Goal: Find specific page/section: Find specific page/section

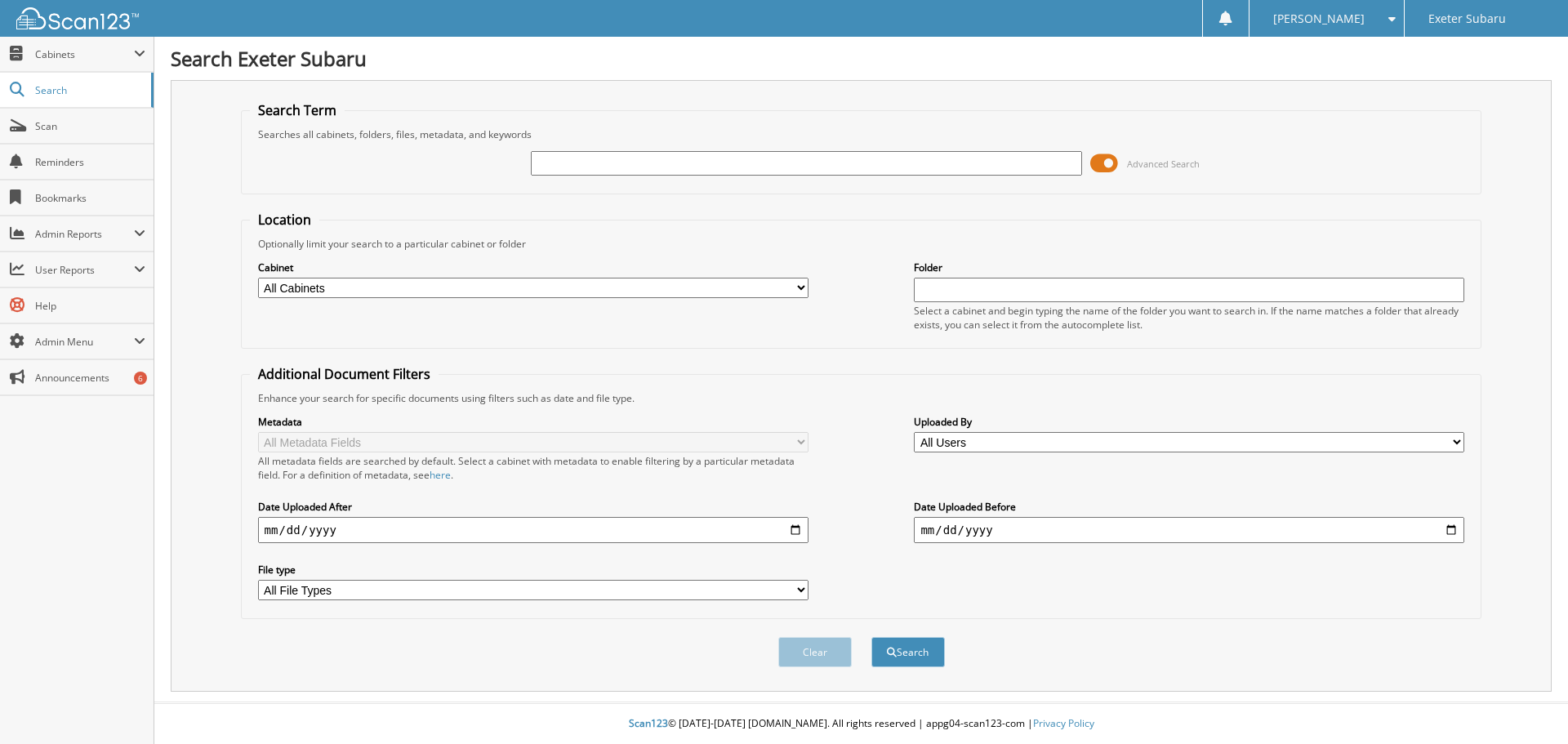
click at [669, 171] on input "text" at bounding box center [806, 163] width 550 height 25
type input "[PERSON_NAME]"
click at [871, 638] on button "Search" at bounding box center [908, 652] width 73 height 30
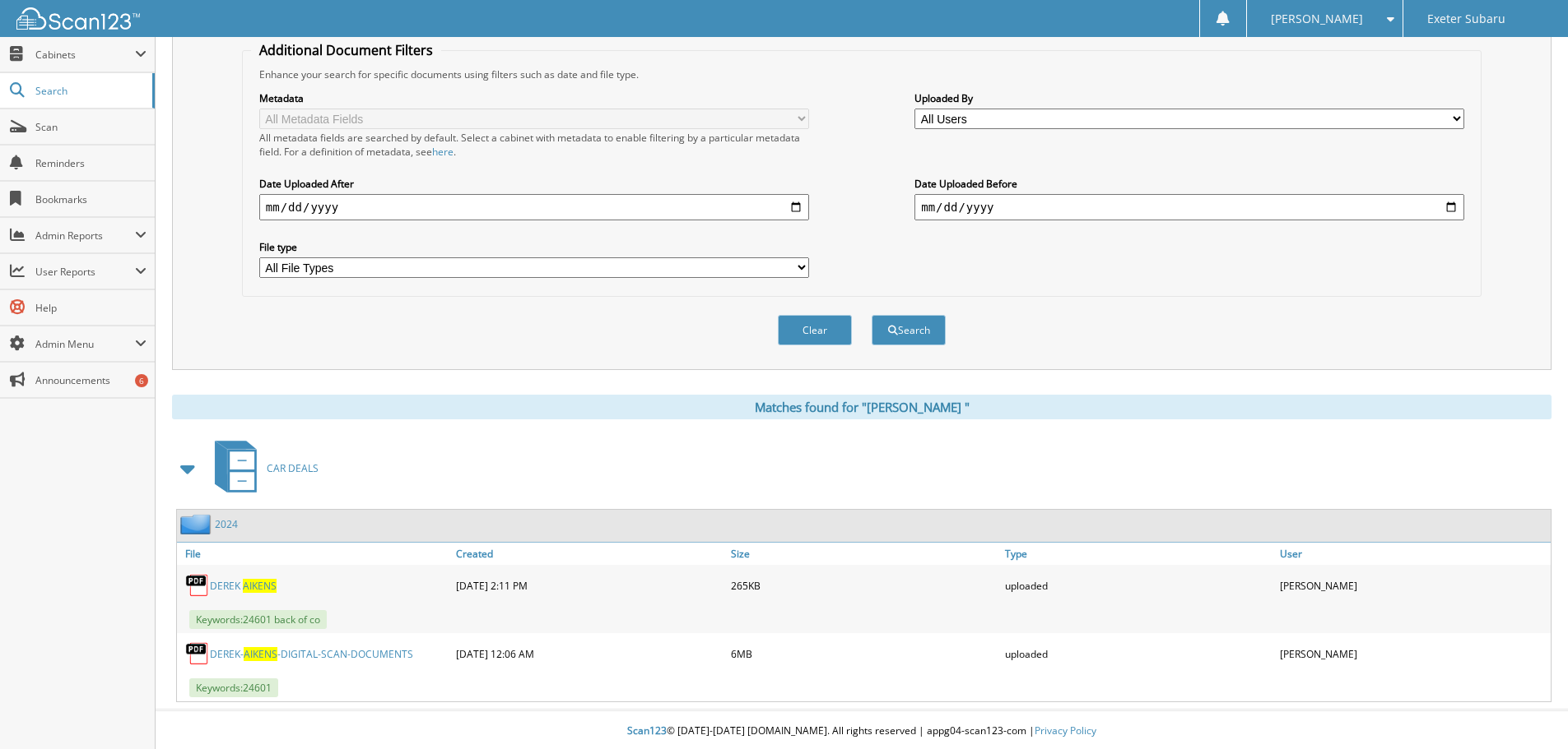
scroll to position [330, 0]
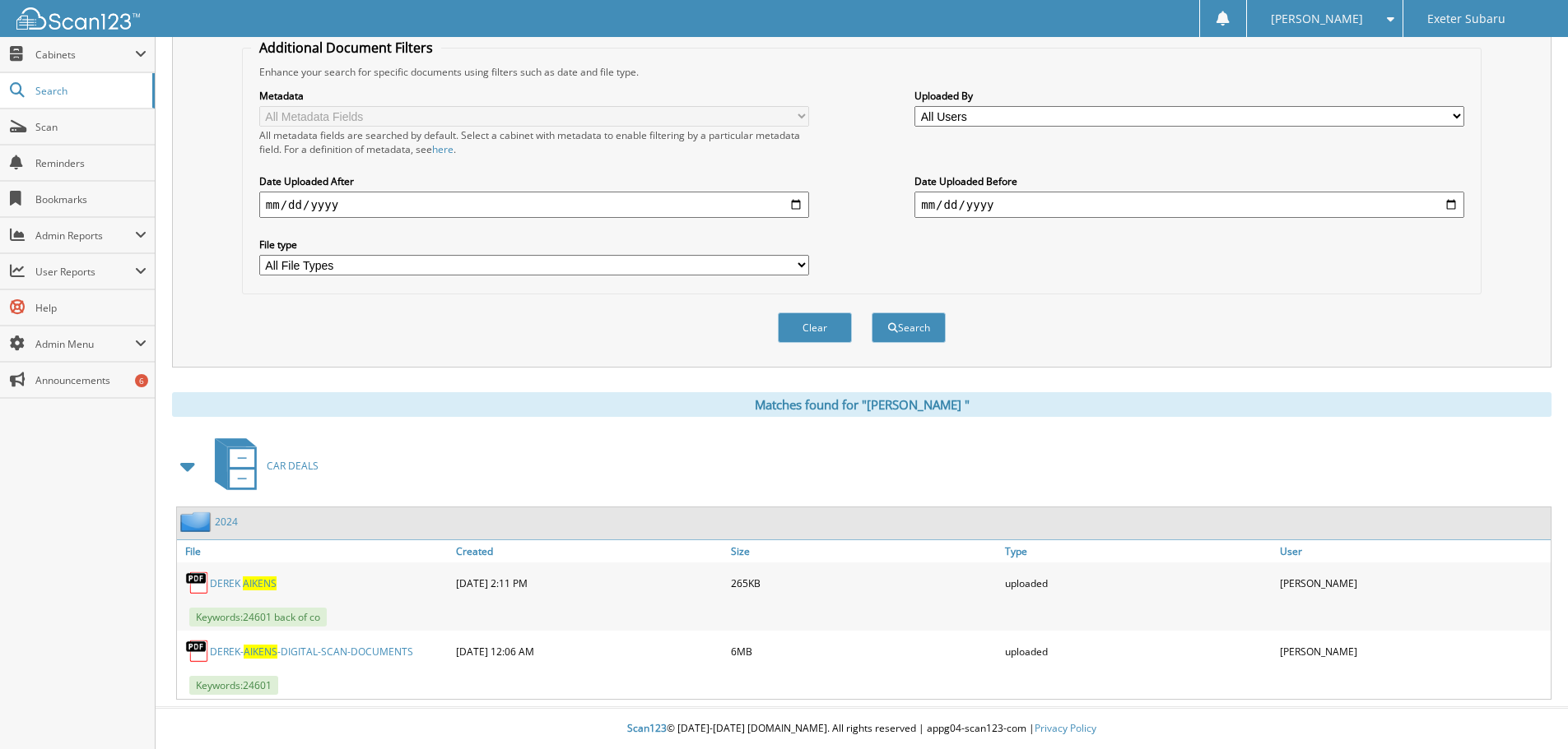
click at [291, 657] on link "[PERSON_NAME] - [PERSON_NAME] - D I G I T A L - S C A N - D O C U M E N T S" at bounding box center [311, 651] width 203 height 14
click at [342, 659] on div "[PERSON_NAME] - [PERSON_NAME] - D I G I T A L - S C A N - D O C U M E N T S" at bounding box center [313, 652] width 274 height 33
click at [346, 652] on link "[PERSON_NAME] - [PERSON_NAME] - D I G I T A L - S C A N - D O C U M E N T S" at bounding box center [311, 651] width 203 height 14
